Goal: Task Accomplishment & Management: Complete application form

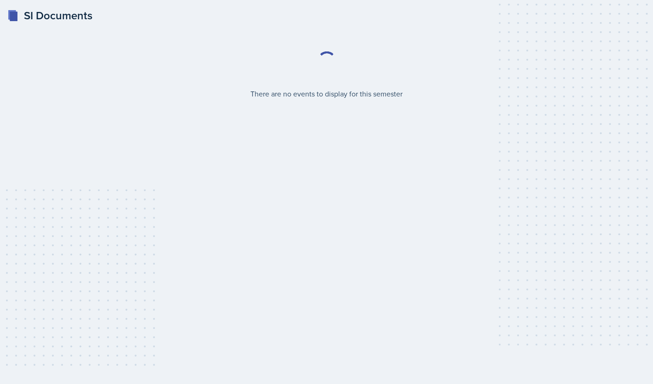
select select "2bed604d-1099-4043-b1bc-2365e8740244"
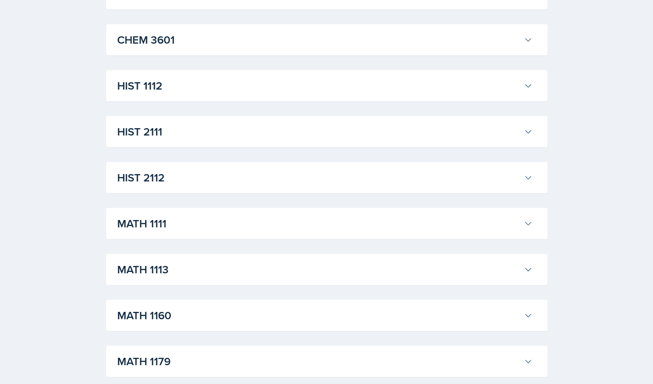
scroll to position [664, 0]
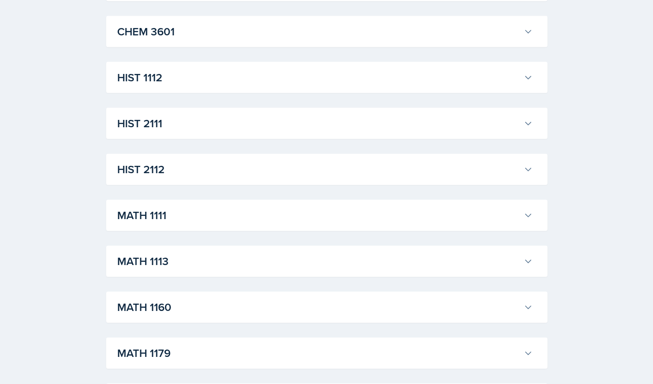
click at [327, 215] on h3 "MATH 1111" at bounding box center [318, 215] width 402 height 17
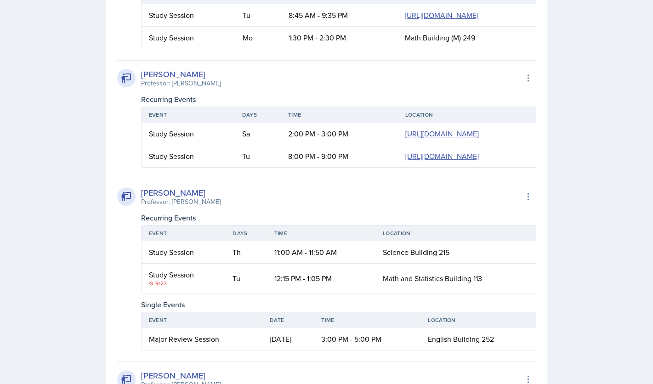
scroll to position [1182, 0]
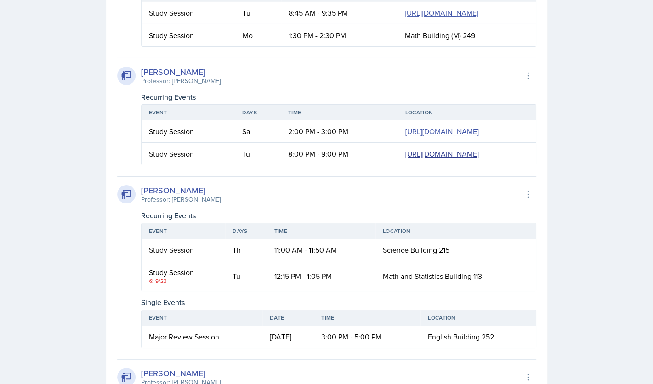
click at [405, 159] on link "[URL][DOMAIN_NAME]" at bounding box center [442, 154] width 74 height 10
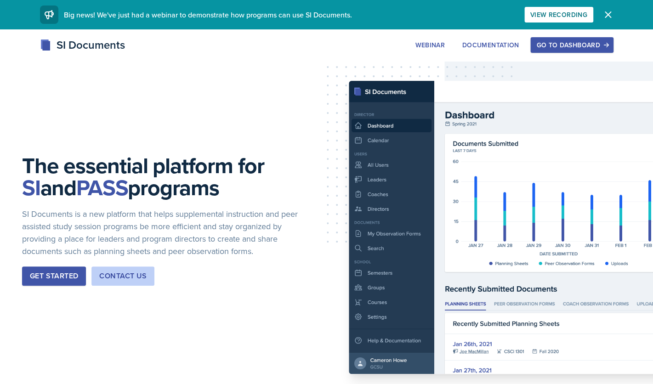
click at [586, 48] on div "Go to Dashboard" at bounding box center [571, 44] width 71 height 7
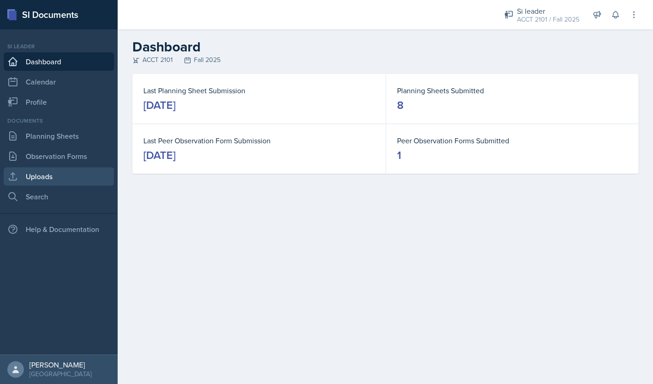
click at [63, 177] on link "Uploads" at bounding box center [59, 176] width 110 height 18
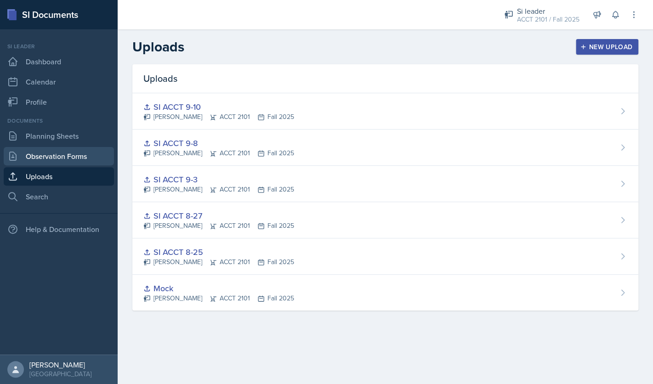
click at [79, 159] on link "Observation Forms" at bounding box center [59, 156] width 110 height 18
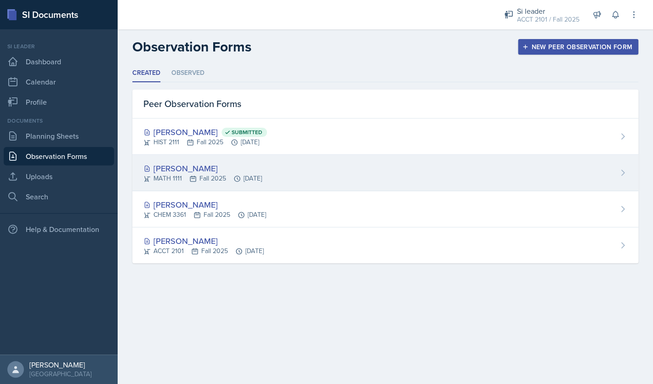
click at [314, 178] on div "Hoang Nguyen MATH 1111 Fall 2025 Aug 15th, 2025" at bounding box center [385, 173] width 506 height 36
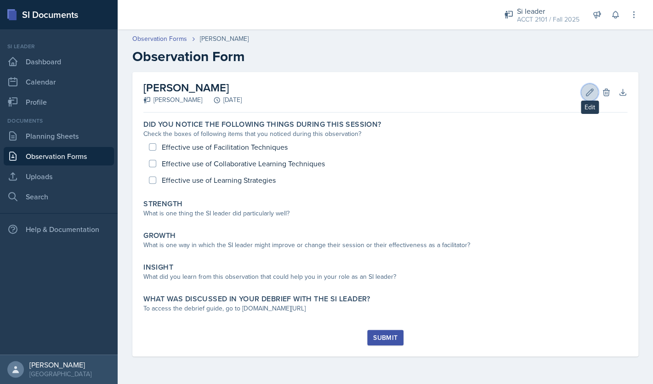
click at [588, 95] on icon at bounding box center [589, 92] width 7 height 7
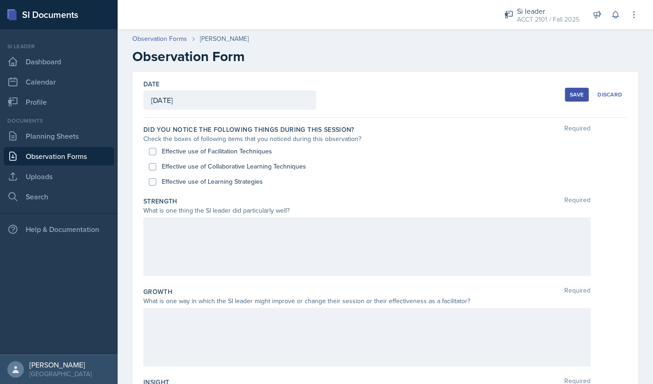
click at [233, 102] on div "August 15th, 2025" at bounding box center [229, 100] width 173 height 19
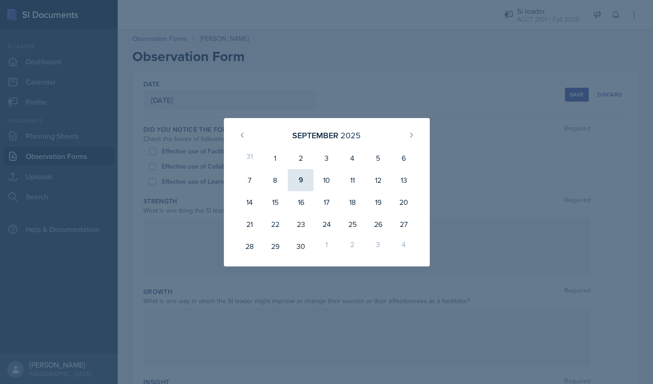
click at [302, 181] on div "9" at bounding box center [301, 180] width 26 height 22
type input "September 9th, 2025"
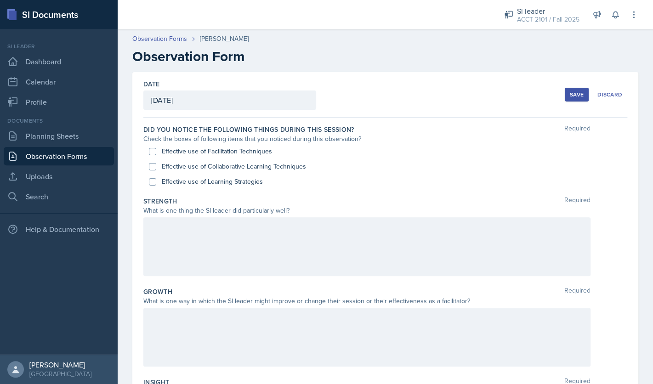
click at [574, 97] on div "Save" at bounding box center [577, 94] width 14 height 7
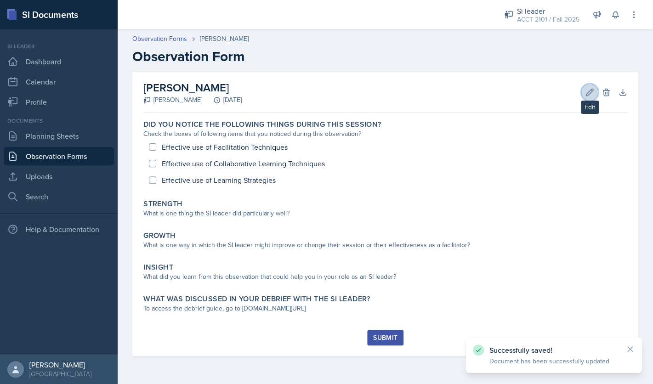
click at [586, 94] on icon at bounding box center [589, 92] width 7 height 7
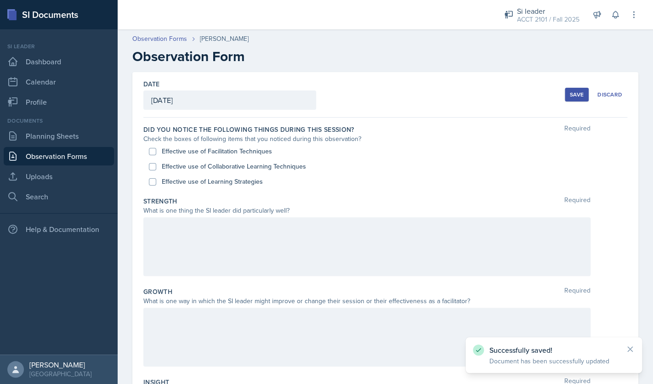
click at [202, 324] on div at bounding box center [366, 337] width 447 height 59
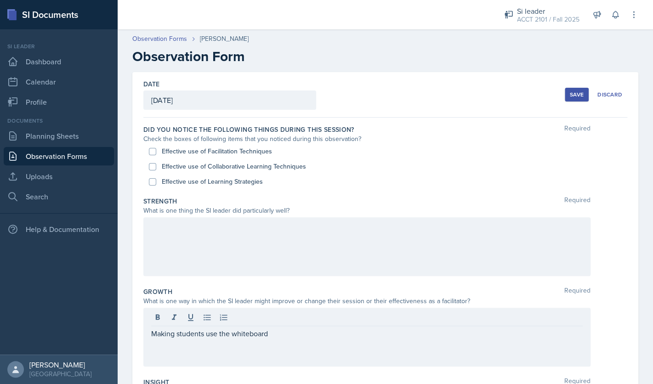
click at [577, 97] on div "Save" at bounding box center [577, 94] width 14 height 7
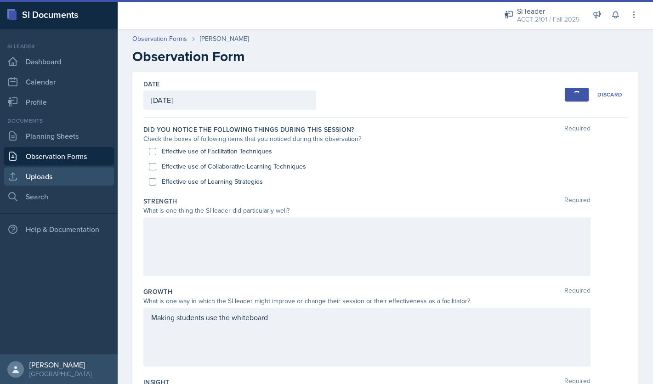
click at [48, 175] on link "Uploads" at bounding box center [59, 176] width 110 height 18
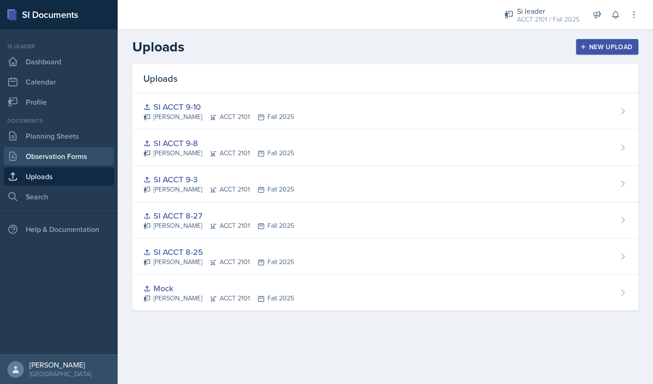
click at [63, 163] on link "Observation Forms" at bounding box center [59, 156] width 110 height 18
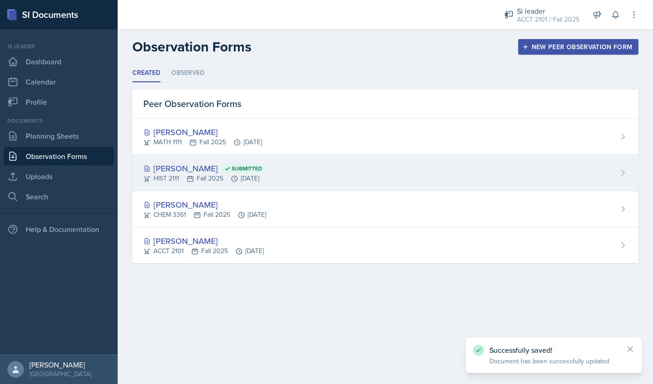
click at [210, 168] on div "Maria Patino Cruz Submitted" at bounding box center [205, 168] width 124 height 12
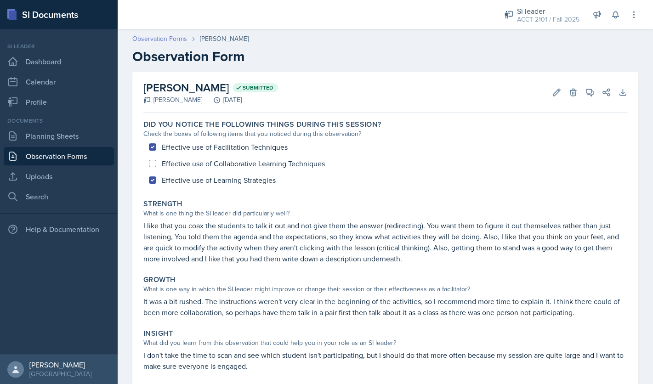
click at [176, 39] on link "Observation Forms" at bounding box center [159, 39] width 55 height 10
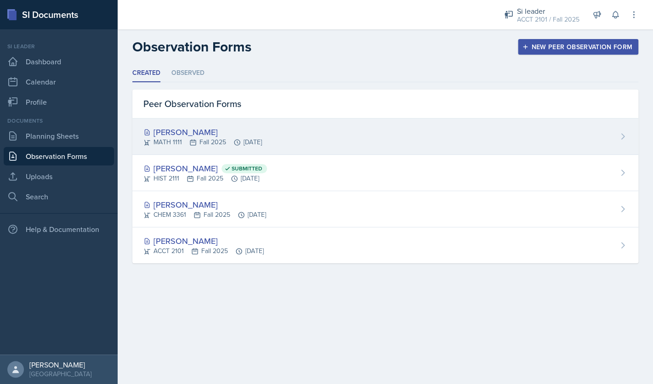
click at [205, 138] on div "MATH 1111 Fall 2025 Sep 9th, 2025" at bounding box center [202, 142] width 119 height 10
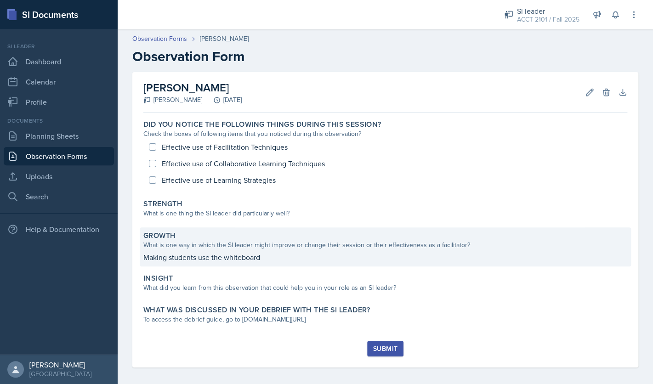
click at [327, 254] on p "Making students use the whiteboard" at bounding box center [385, 257] width 484 height 11
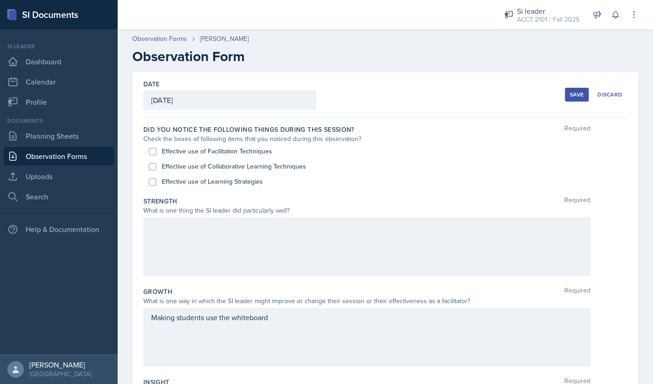
click at [297, 331] on div "Making students use the whiteboard" at bounding box center [366, 337] width 447 height 59
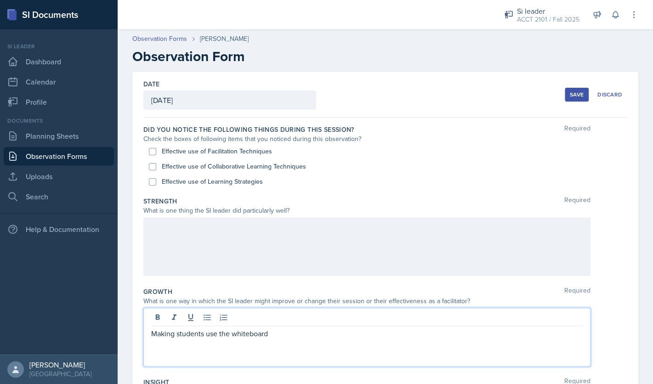
click at [283, 334] on p "Making students use the whiteboard" at bounding box center [366, 333] width 431 height 11
click at [347, 238] on div at bounding box center [366, 246] width 447 height 59
click at [269, 320] on div "Making students use the whiteboard (have one of the students solve it) transiti…" at bounding box center [366, 337] width 447 height 59
click at [272, 334] on p "(have one of the students solve it)" at bounding box center [366, 333] width 431 height 11
drag, startPoint x: 272, startPoint y: 334, endPoint x: 147, endPoint y: 337, distance: 124.6
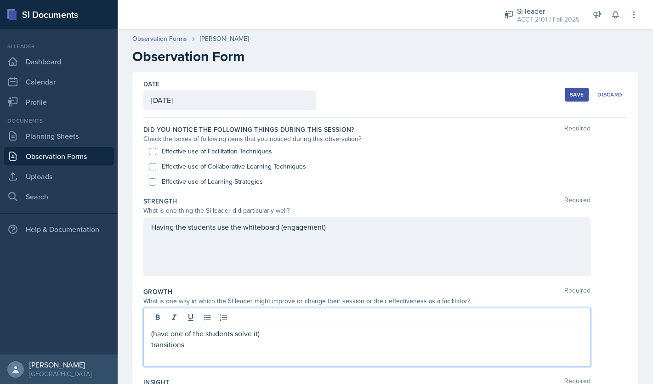
click at [147, 337] on div "(have one of the students solve it) transitions" at bounding box center [366, 337] width 447 height 59
click at [352, 226] on div "Having the students use the whiteboard (engagement)" at bounding box center [366, 246] width 447 height 59
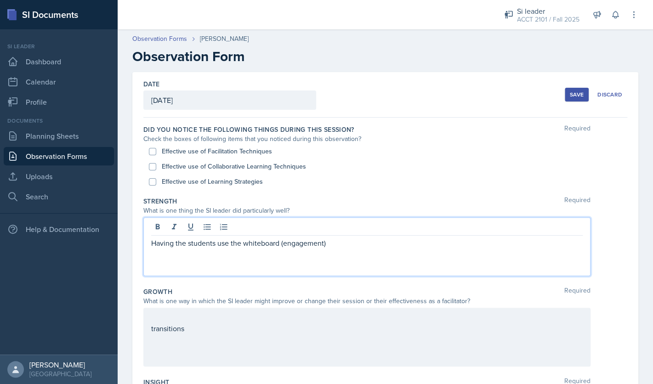
click at [342, 241] on p "Having the students use the whiteboard (engagement)" at bounding box center [366, 243] width 431 height 11
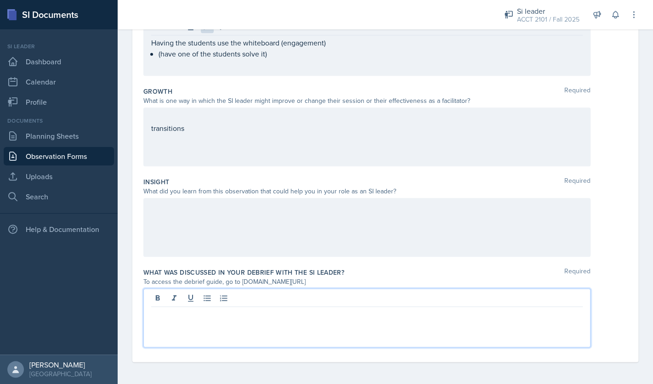
click at [270, 302] on div at bounding box center [366, 318] width 447 height 59
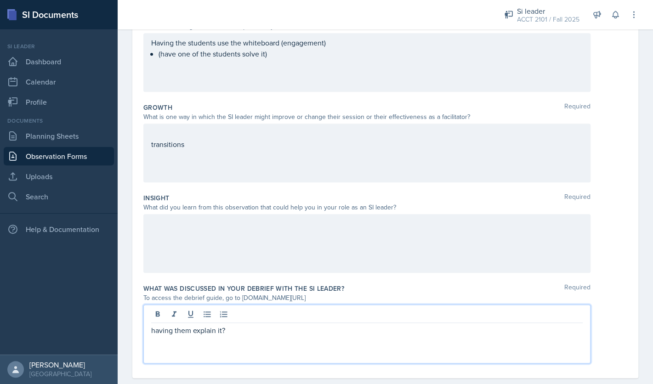
click at [242, 142] on div "transitions" at bounding box center [366, 153] width 447 height 59
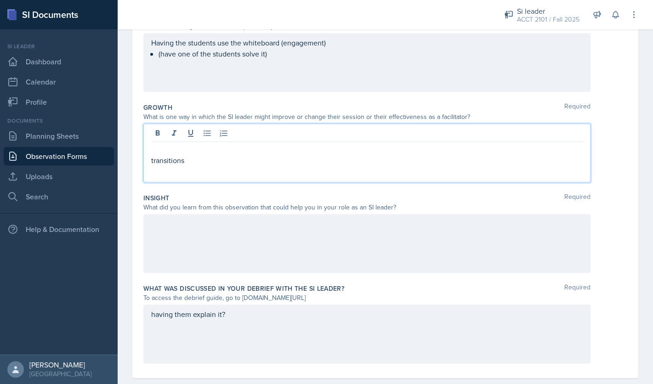
click at [204, 152] on p at bounding box center [366, 149] width 431 height 11
click at [152, 151] on p "paying attention to the chat (their questions)" at bounding box center [366, 149] width 431 height 11
click at [250, 321] on div "having them explain it?" at bounding box center [366, 334] width 447 height 59
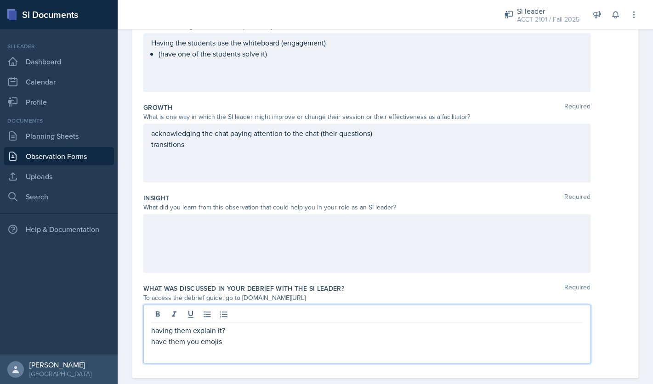
click at [385, 155] on div "acknowledging the chat paying attention to the chat (their questions) transitio…" at bounding box center [366, 153] width 447 height 59
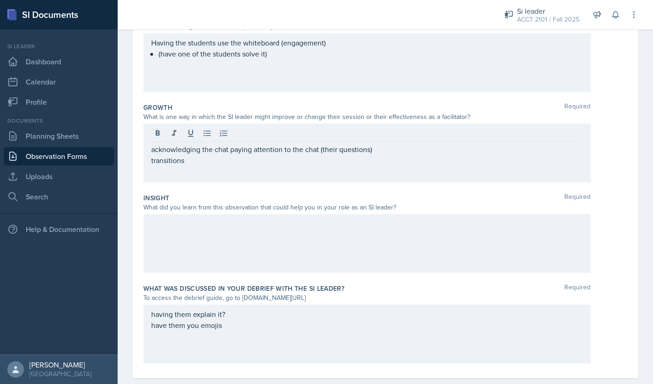
click at [334, 169] on div "acknowledging the chat paying attention to the chat (their questions) transitio…" at bounding box center [366, 153] width 447 height 59
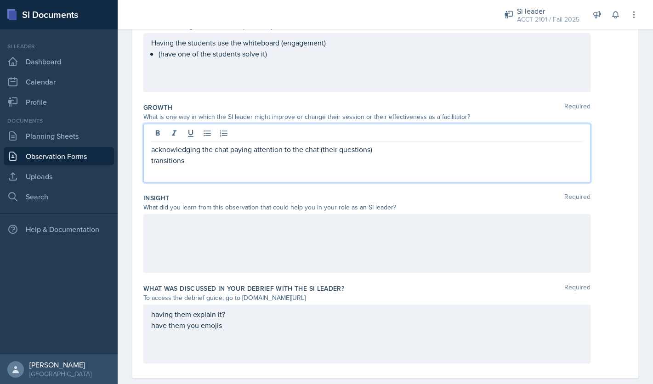
click at [279, 167] on div "acknowledging the chat paying attention to the chat (their questions) transitio…" at bounding box center [366, 153] width 447 height 59
click at [198, 160] on p "transitions" at bounding box center [366, 160] width 431 height 11
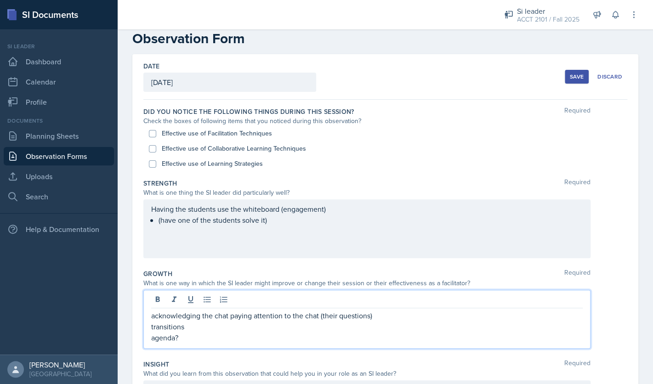
scroll to position [10, 0]
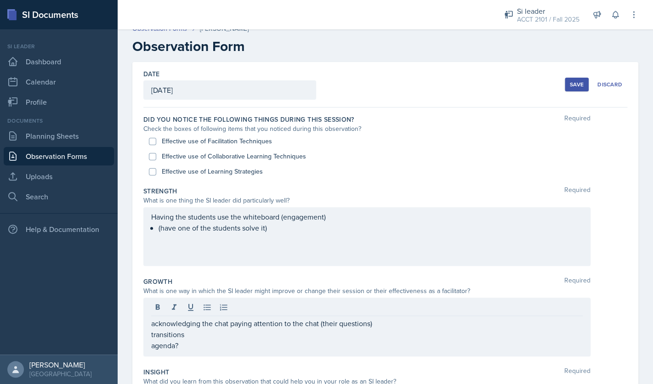
click at [158, 139] on div "Effective use of Facilitation Techniques" at bounding box center [385, 141] width 473 height 15
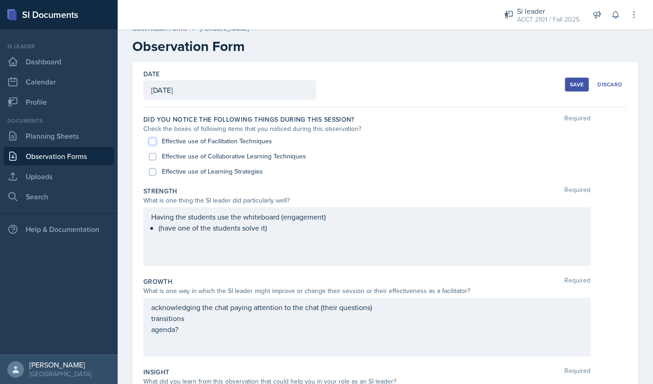
click at [152, 144] on input "Effective use of Facilitation Techniques" at bounding box center [152, 141] width 7 height 7
checkbox input "true"
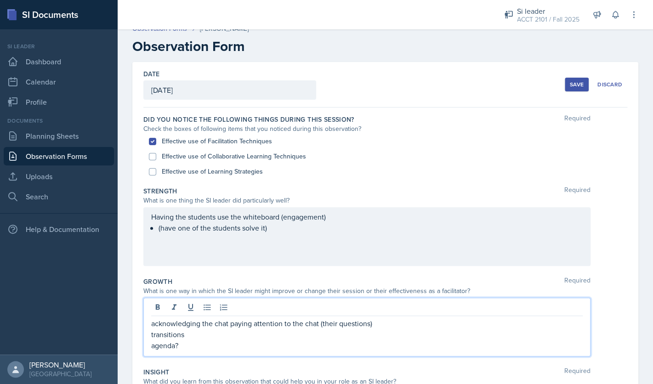
click at [390, 310] on div "acknowledging the chat paying attention to the chat (their questions) transitio…" at bounding box center [366, 327] width 447 height 59
drag, startPoint x: 377, startPoint y: 324, endPoint x: 150, endPoint y: 319, distance: 227.5
click at [150, 319] on div "acknowledging the chat paying attention to the chat (their questions) transitio…" at bounding box center [366, 327] width 447 height 59
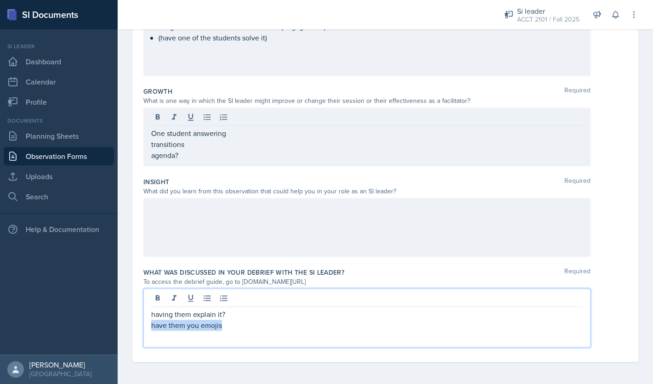
click at [235, 309] on div "having them explain it? have them you emojis" at bounding box center [366, 320] width 431 height 22
click at [228, 329] on p "have them you emojis" at bounding box center [366, 325] width 431 height 11
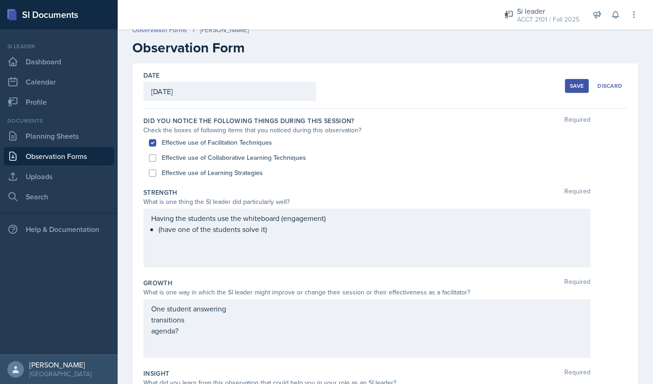
scroll to position [0, 0]
